Goal: Obtain resource: Obtain resource

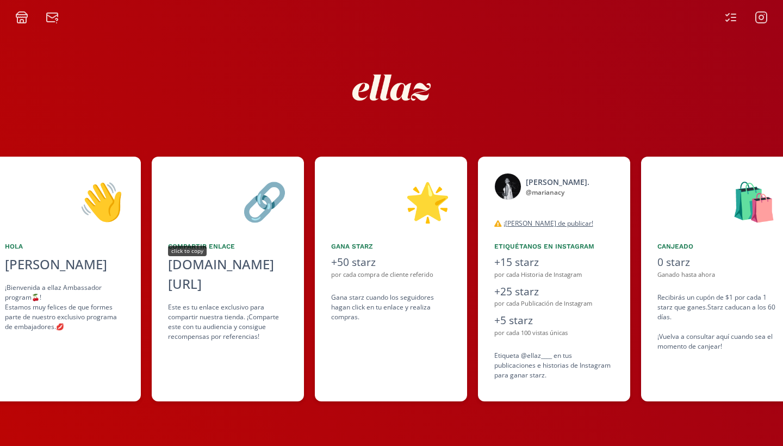
scroll to position [0, 326]
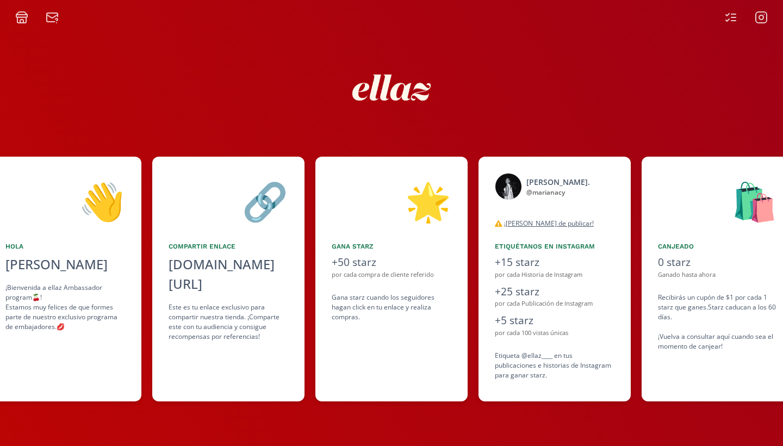
click at [200, 247] on div "Compartir Enlace" at bounding box center [229, 246] width 120 height 10
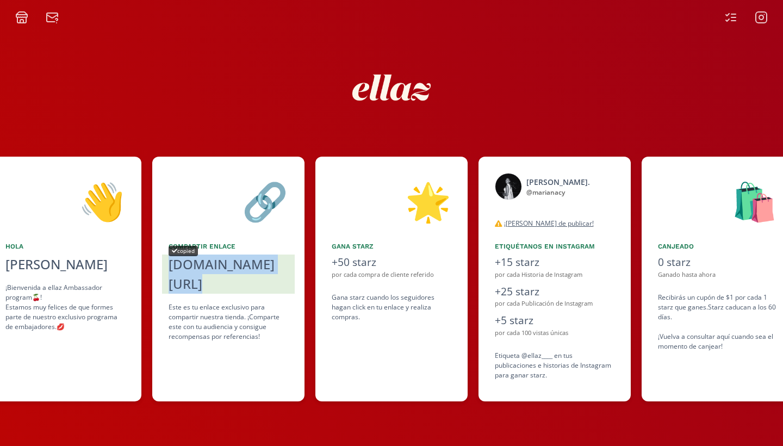
click at [200, 259] on div "[DOMAIN_NAME][URL]" at bounding box center [229, 273] width 120 height 39
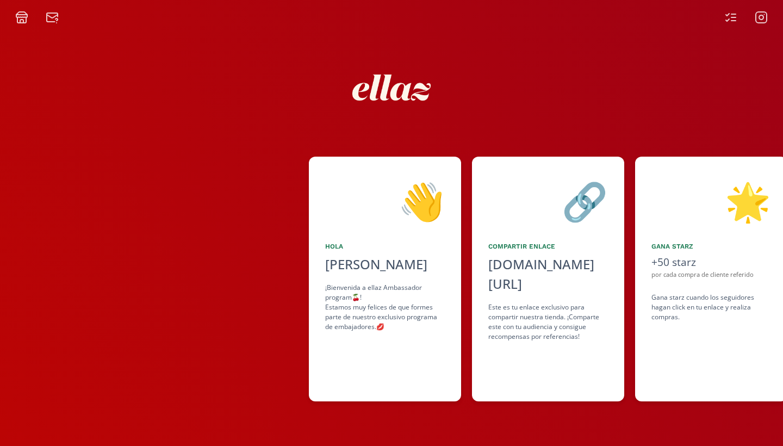
scroll to position [0, 0]
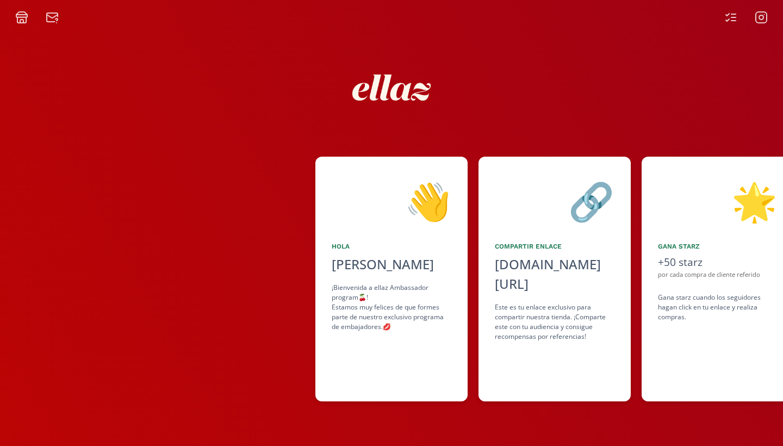
click at [23, 19] on icon at bounding box center [21, 17] width 13 height 13
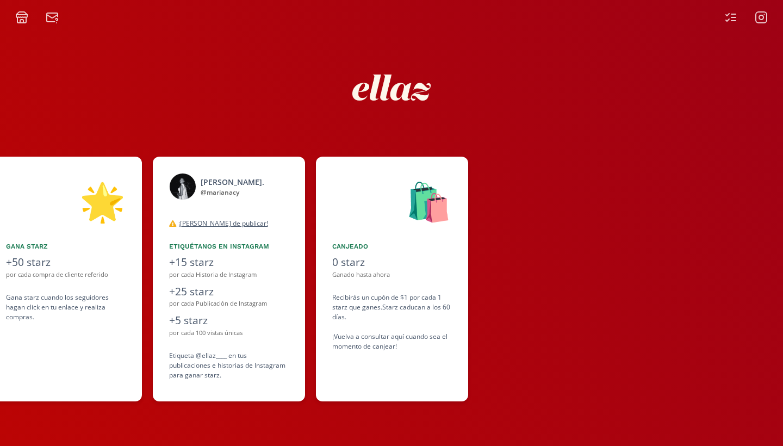
scroll to position [0, 652]
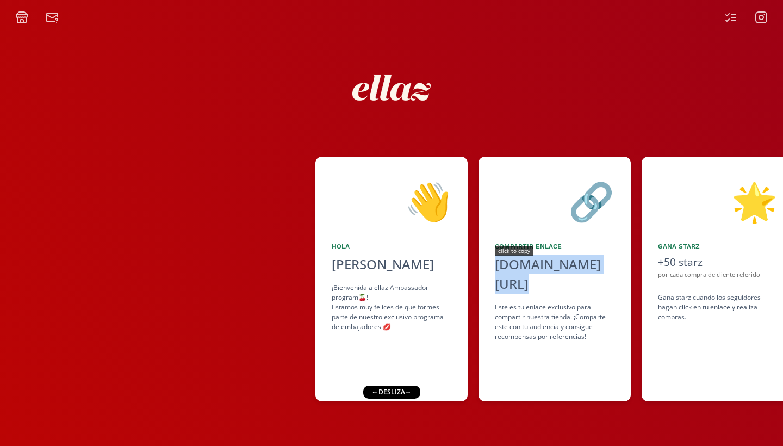
click at [515, 265] on div "[DOMAIN_NAME][URL]" at bounding box center [555, 273] width 120 height 39
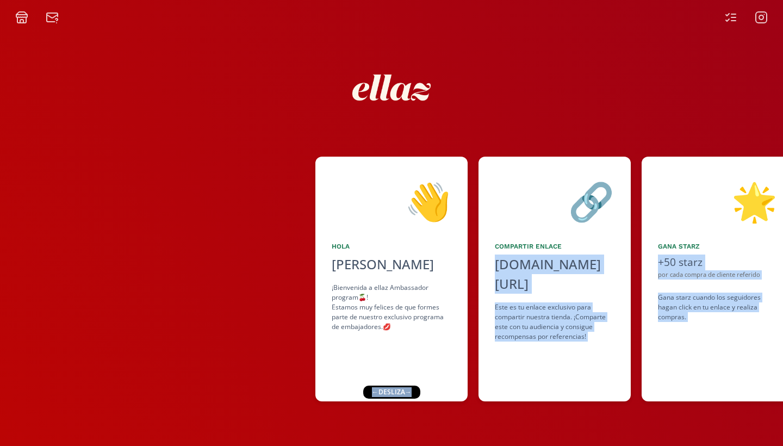
drag, startPoint x: 407, startPoint y: 391, endPoint x: 437, endPoint y: 391, distance: 29.4
click at [437, 391] on div "👋 Hola Mariana Yanez ¡Bienvenida a ellaz Ambassador program🍒! Estamos muy felic…" at bounding box center [391, 235] width 783 height 422
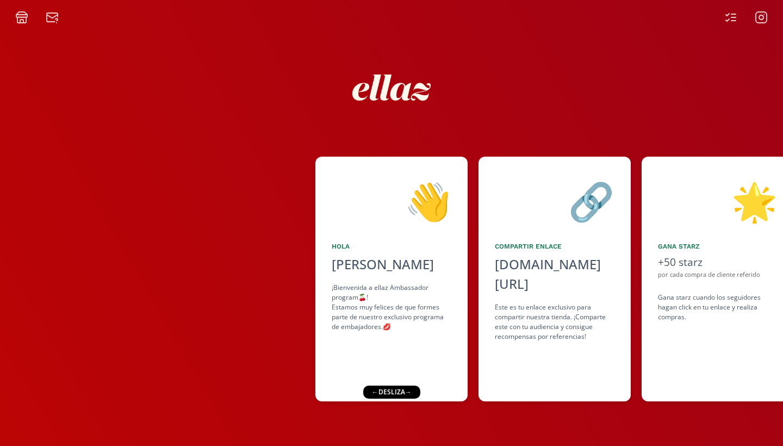
click at [417, 393] on div "← desliza →" at bounding box center [391, 391] width 57 height 13
click at [409, 391] on div "← desliza →" at bounding box center [391, 391] width 57 height 13
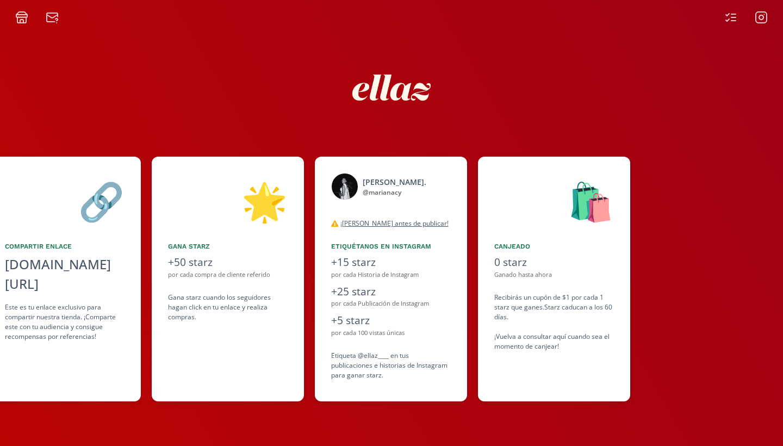
scroll to position [0, 489]
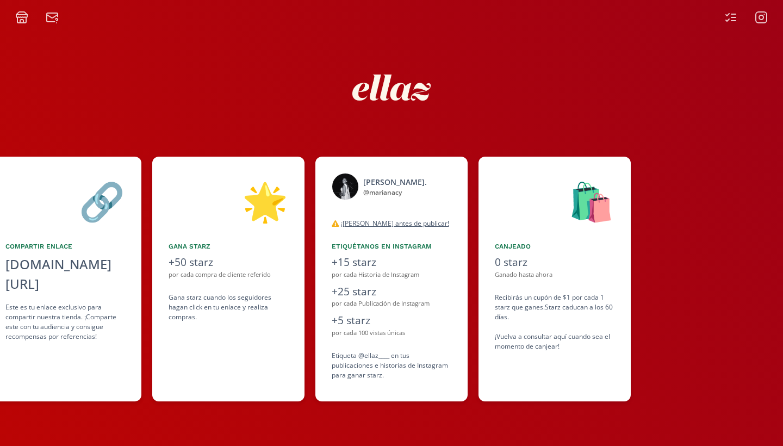
click at [184, 244] on div "Gana starz" at bounding box center [229, 246] width 120 height 10
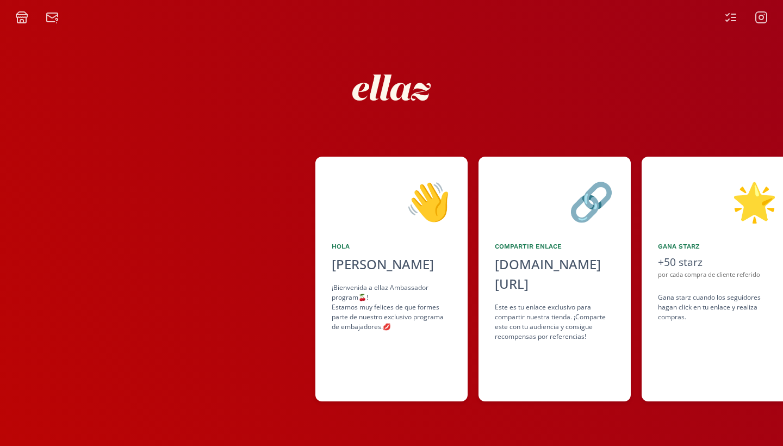
scroll to position [0, 0]
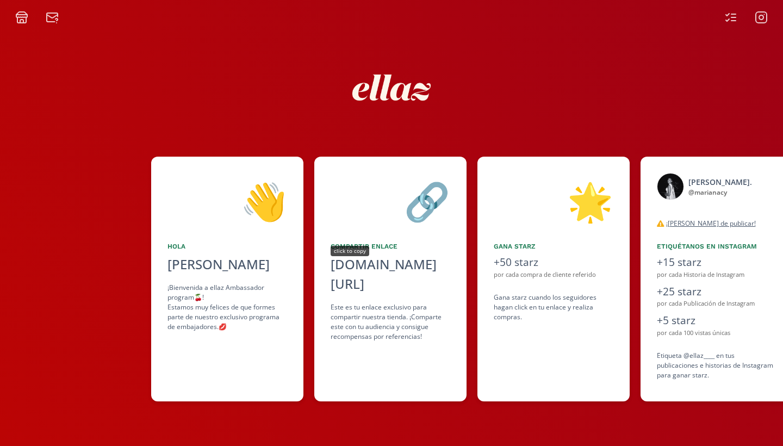
scroll to position [0, 163]
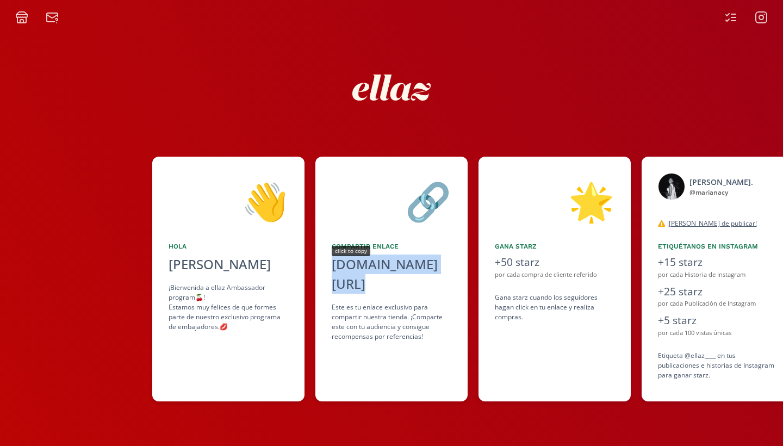
click at [376, 260] on div "[DOMAIN_NAME][URL]" at bounding box center [392, 273] width 120 height 39
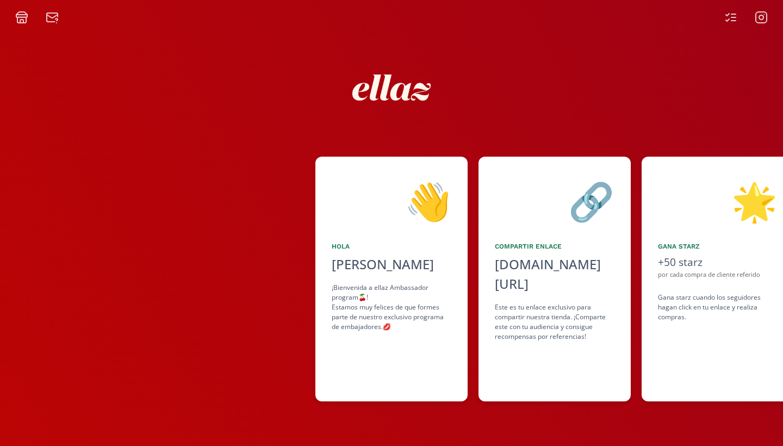
scroll to position [0, 0]
